Goal: Task Accomplishment & Management: Use online tool/utility

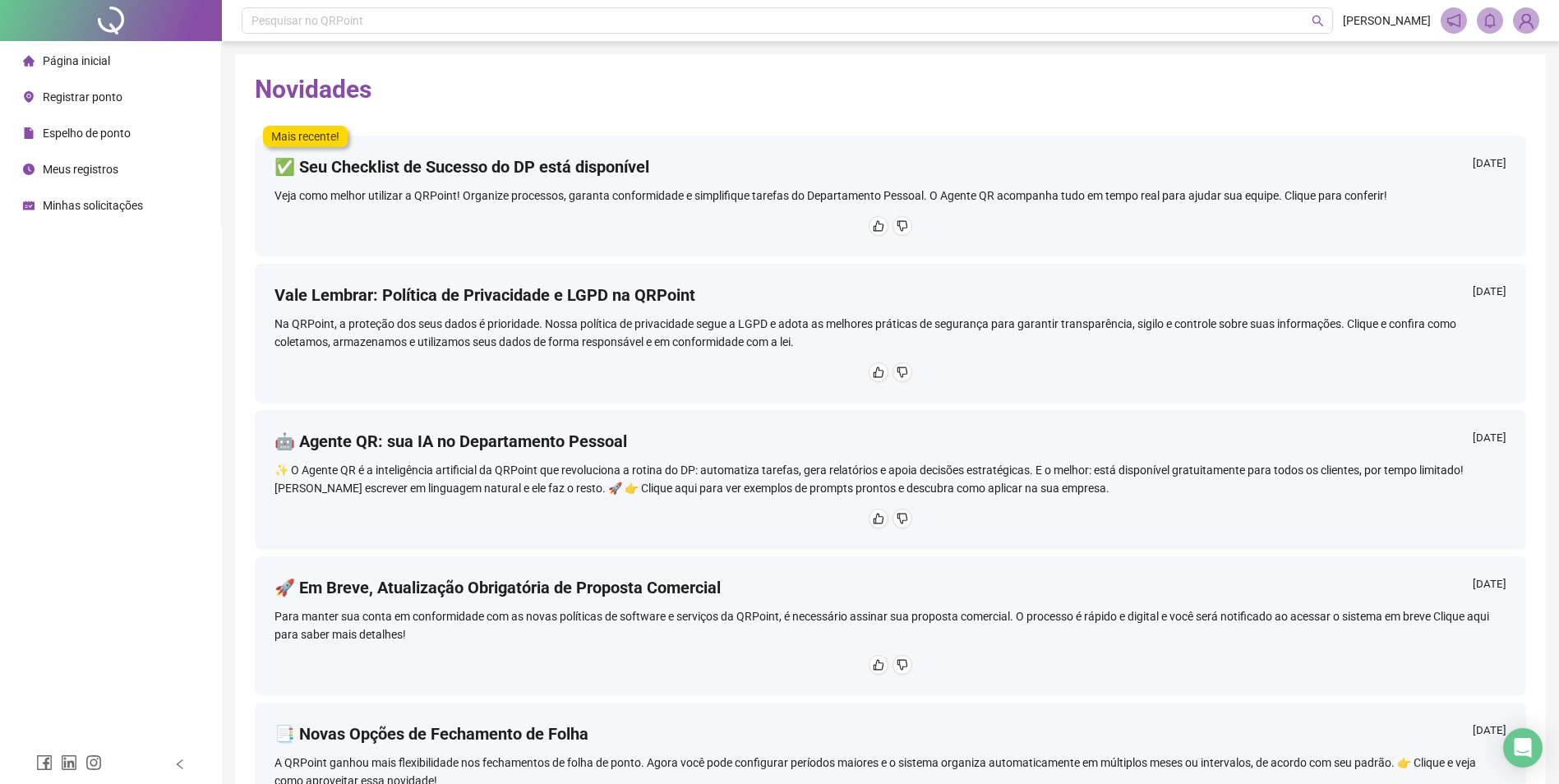
click at [70, 94] on span "Registrar ponto" at bounding box center [82, 98] width 80 height 14
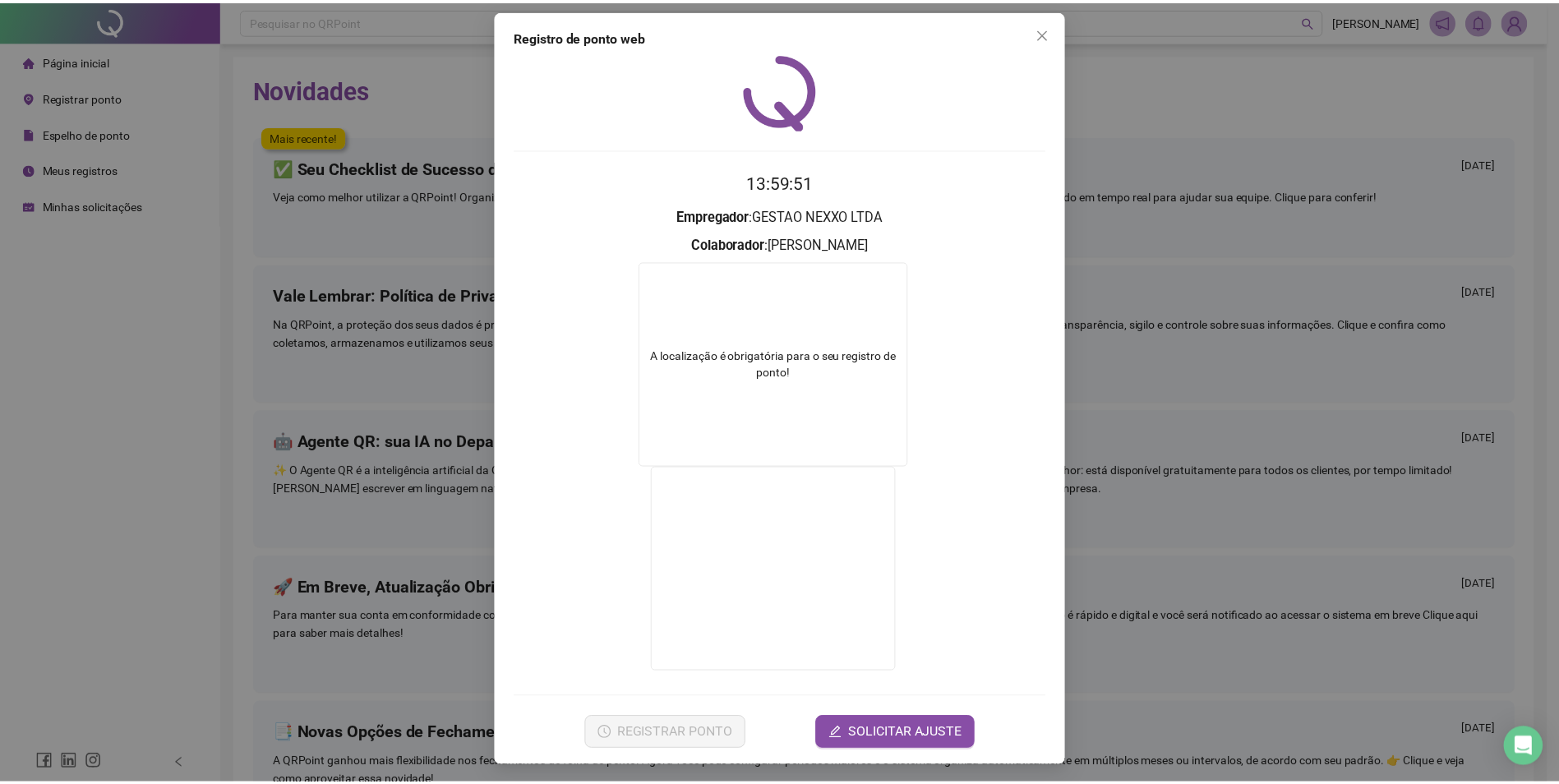
scroll to position [9, 0]
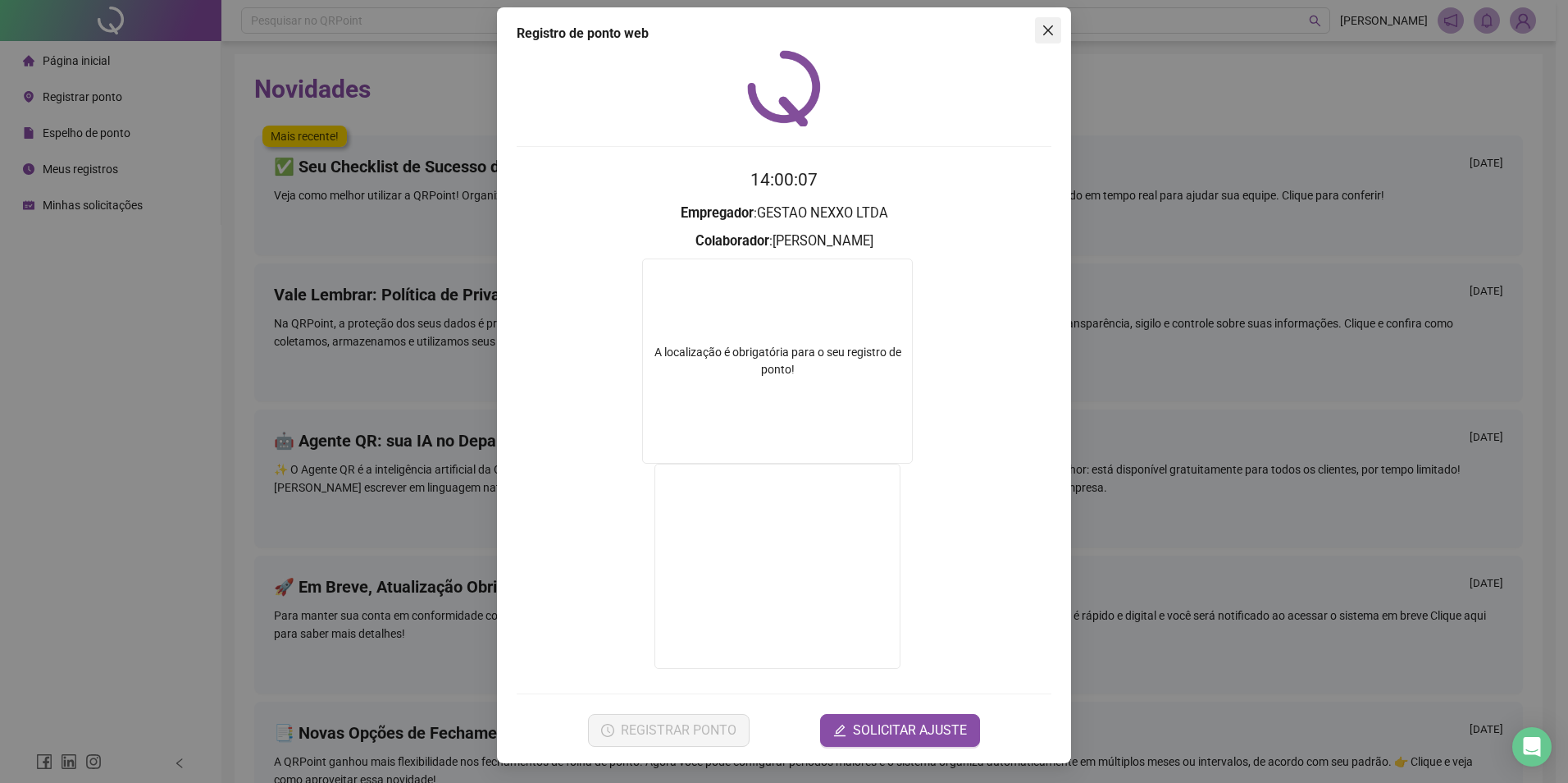
click at [1051, 33] on span "Close" at bounding box center [1048, 31] width 26 height 14
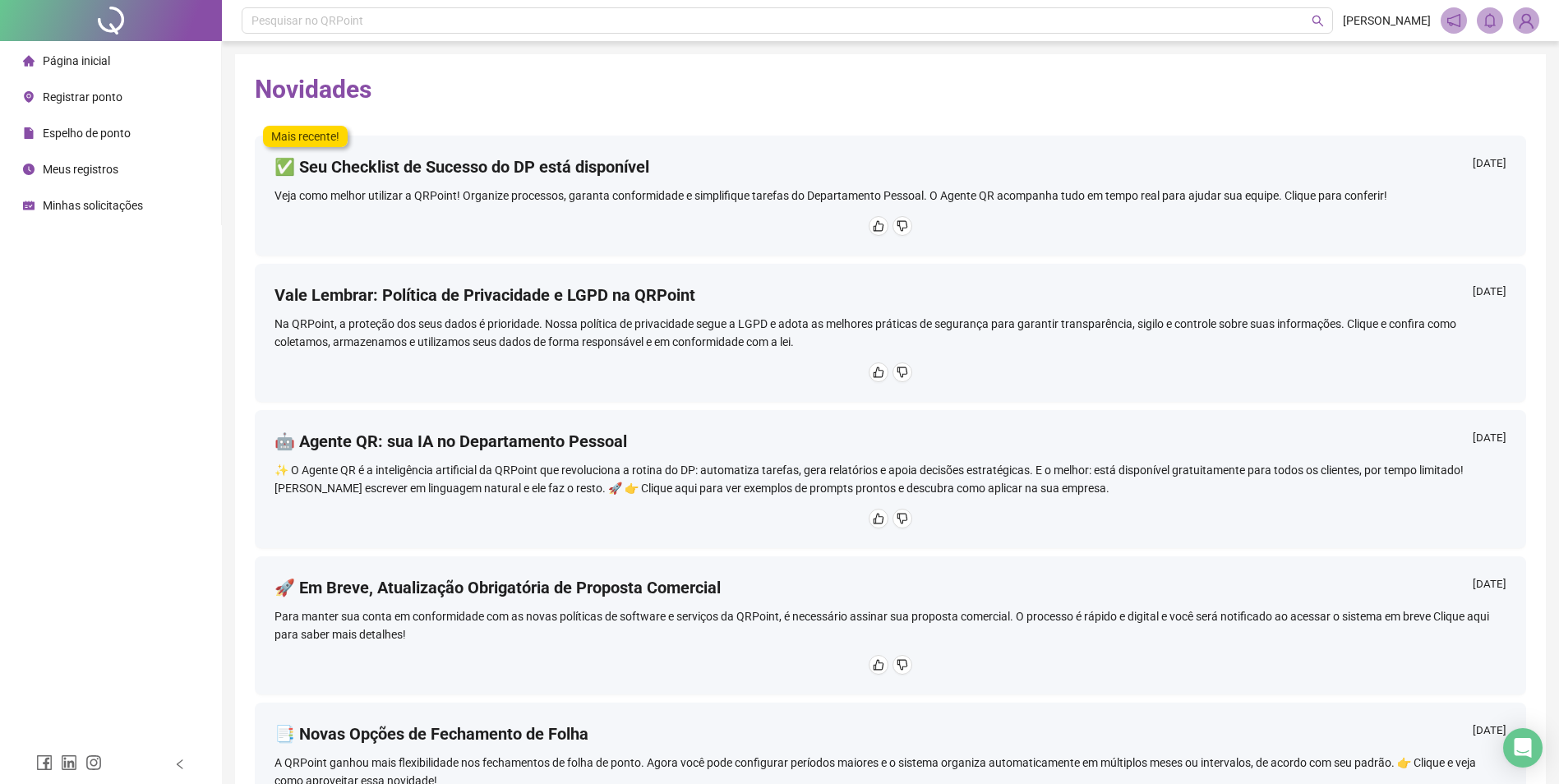
click at [82, 99] on span "Registrar ponto" at bounding box center [82, 98] width 80 height 14
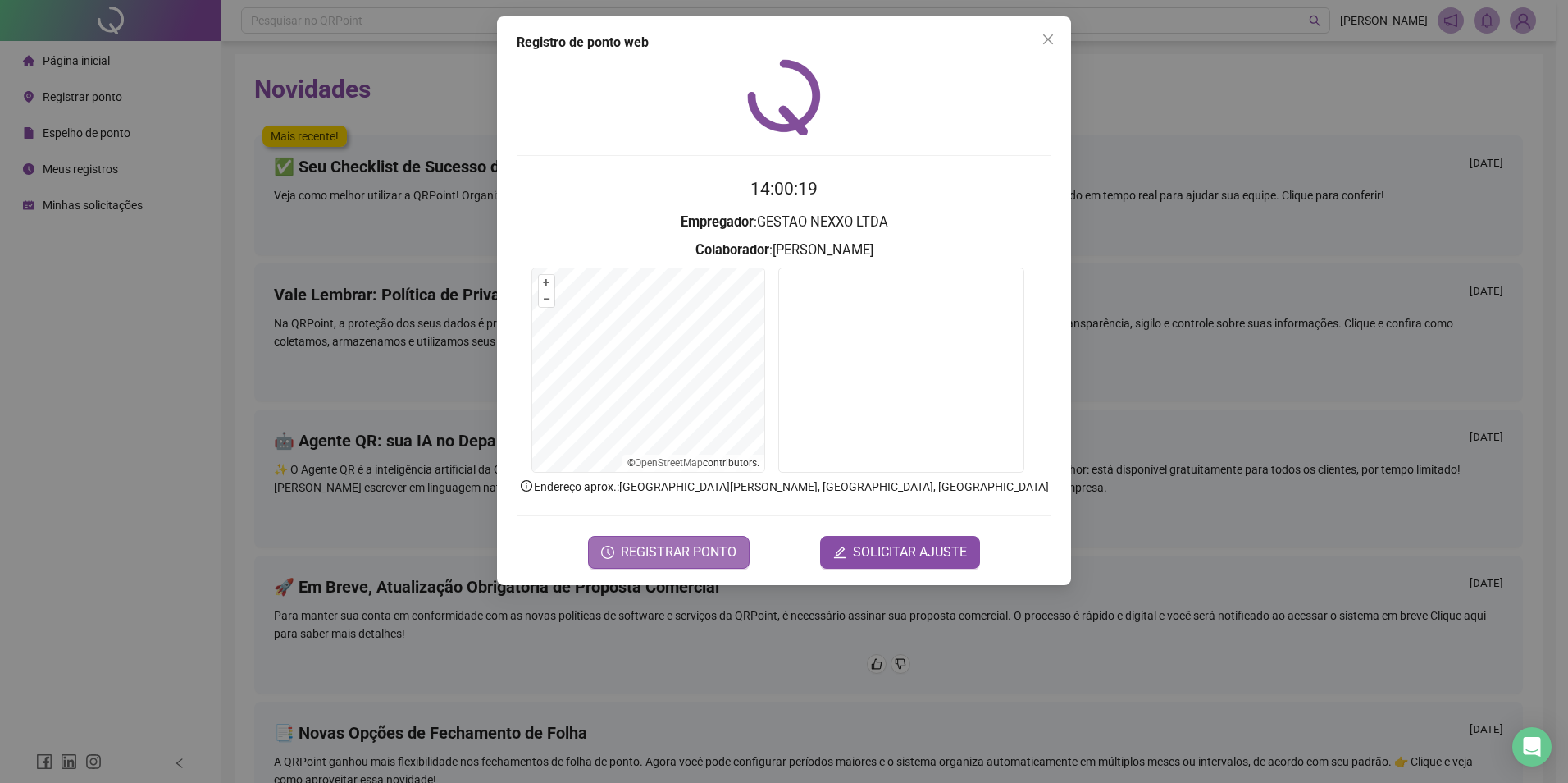
click at [632, 549] on span "REGISTRAR PONTO" at bounding box center [678, 552] width 116 height 19
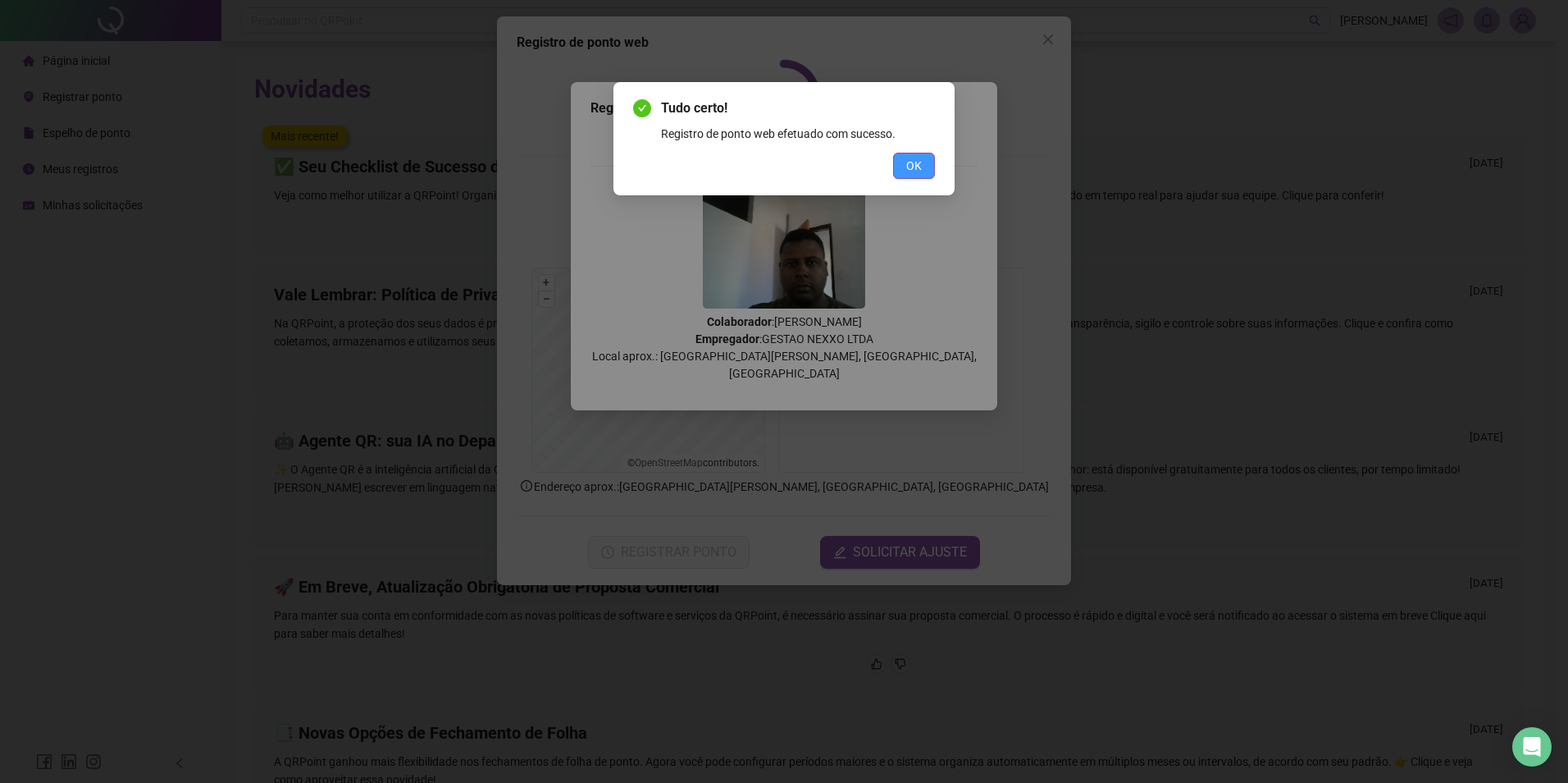
click at [905, 170] on button "OK" at bounding box center [914, 165] width 41 height 26
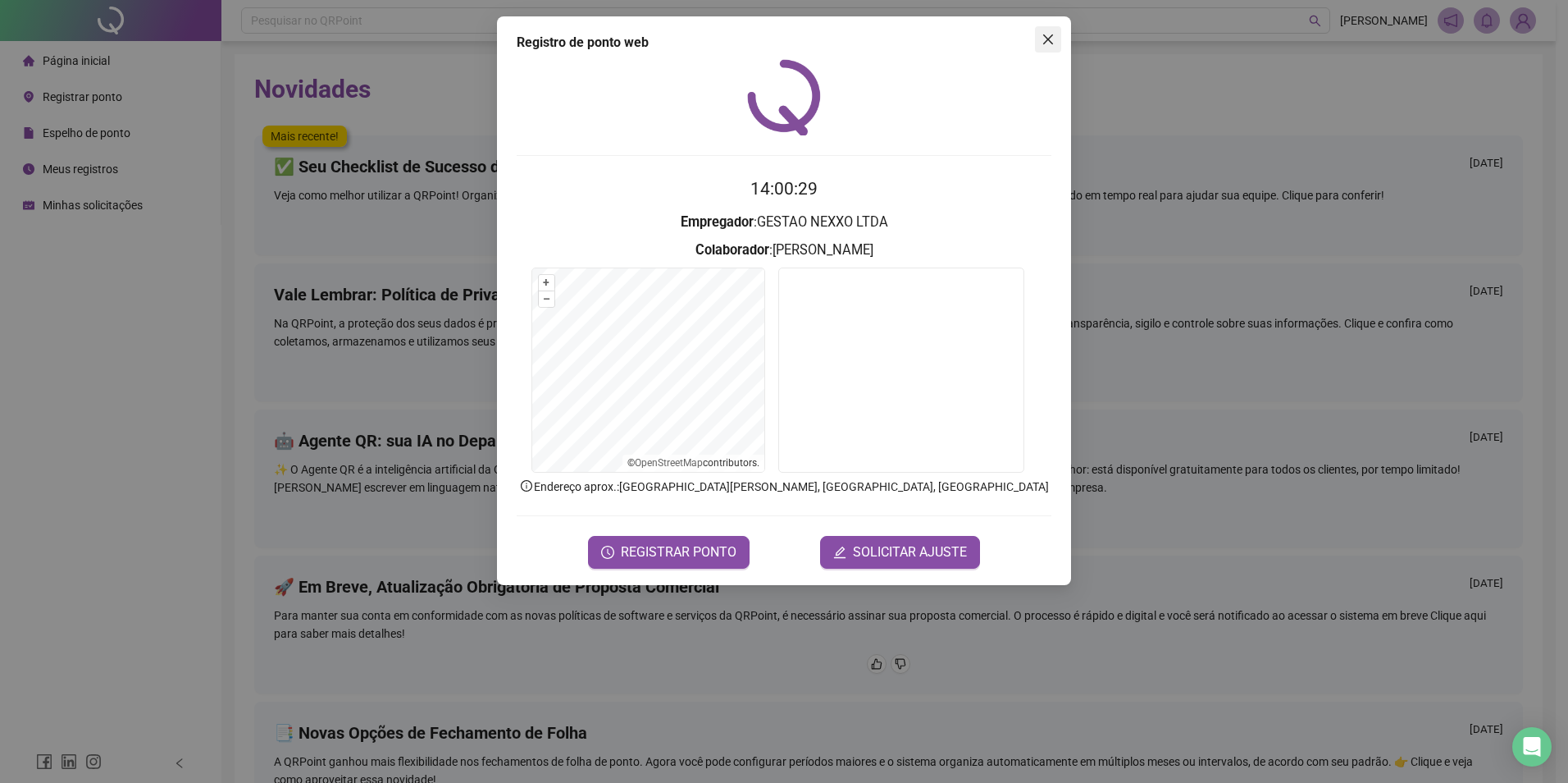
click at [1043, 44] on icon "close" at bounding box center [1049, 40] width 13 height 14
